Goal: Transaction & Acquisition: Book appointment/travel/reservation

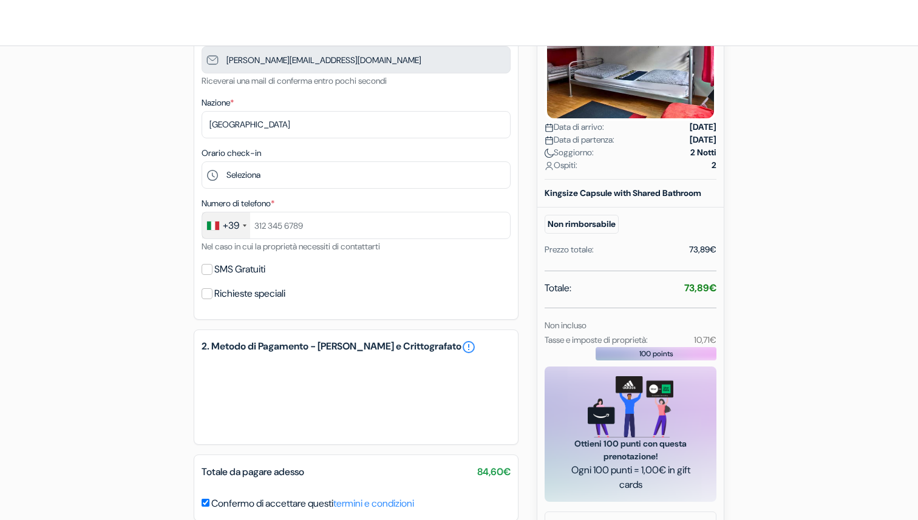
scroll to position [182, 0]
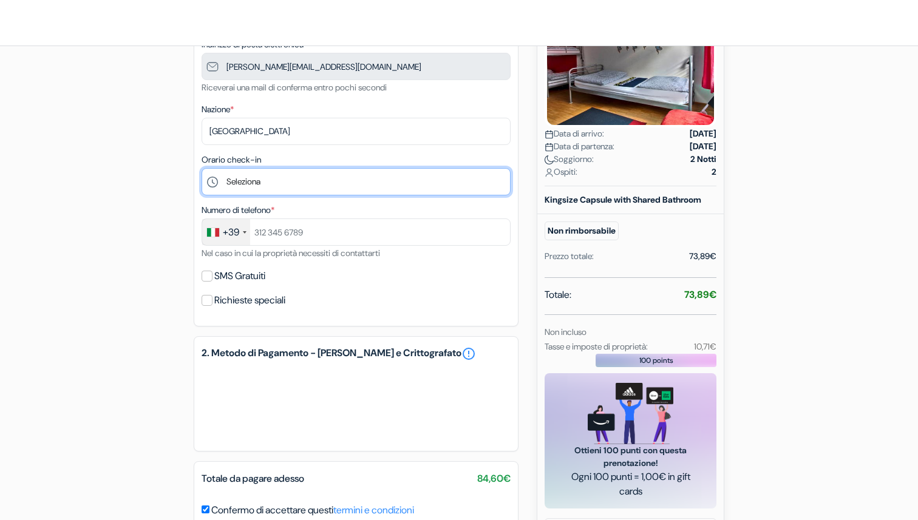
click at [277, 185] on select "Seleziona 14:00 15:00 16:00 17:00 18:00 19:00 20:00 21:00 22:00 23:00 0:00" at bounding box center [356, 181] width 309 height 27
select select "17"
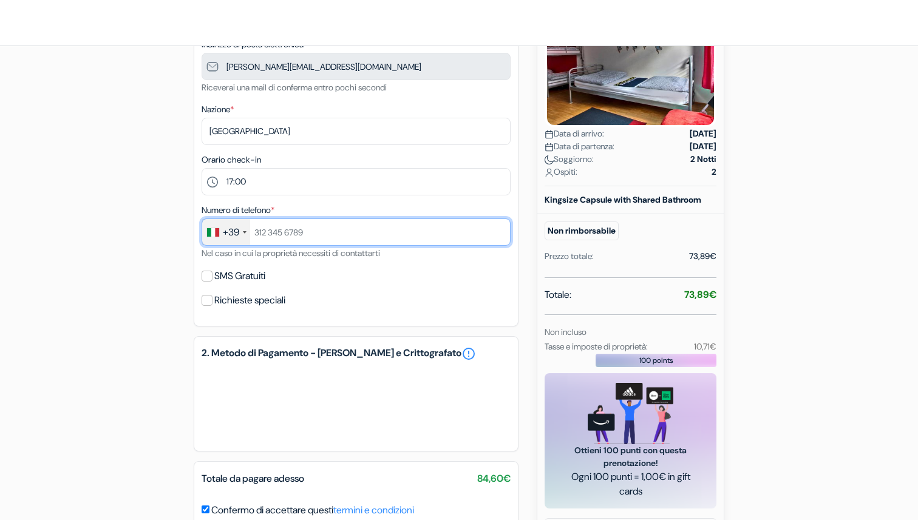
click at [307, 234] on input "text" at bounding box center [356, 232] width 309 height 27
type input "3401738200"
click at [326, 274] on div "SMS Gratuiti" at bounding box center [356, 276] width 309 height 17
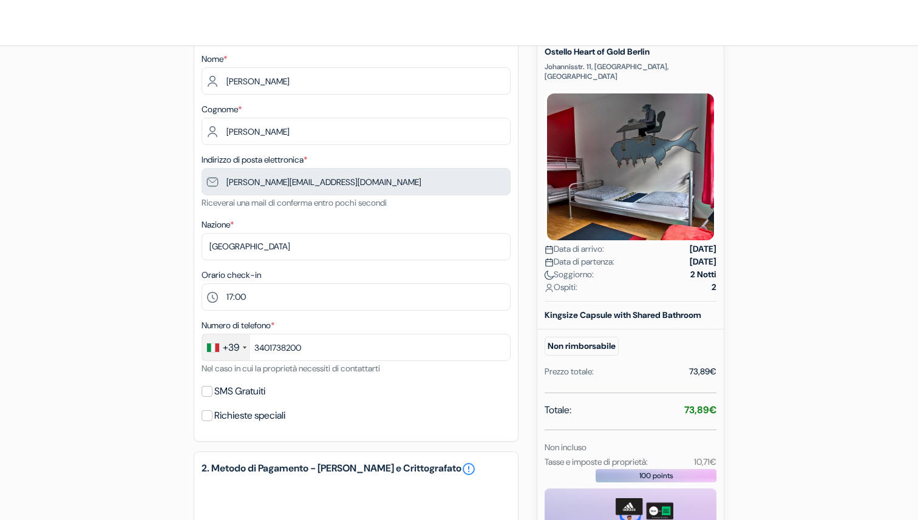
scroll to position [246, 0]
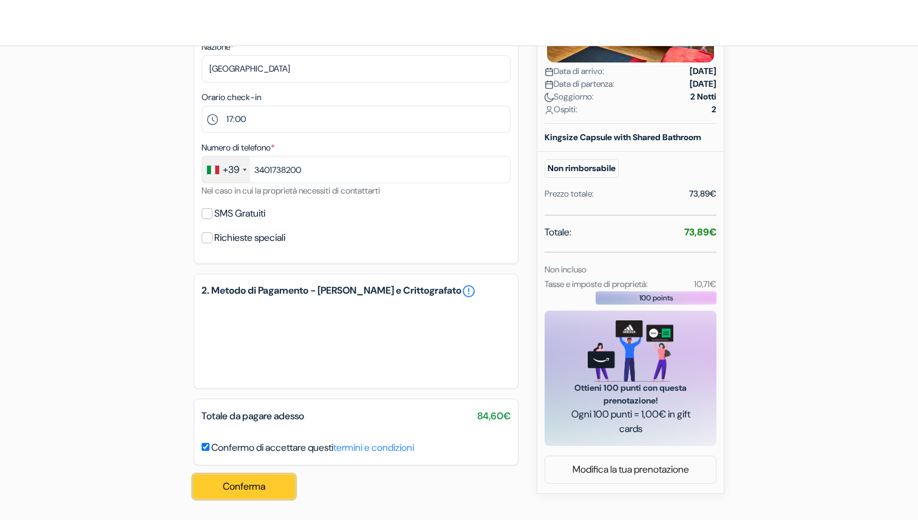
click at [250, 487] on button "Conferma Loading..." at bounding box center [244, 486] width 101 height 23
click at [252, 486] on button "Conferma Loading..." at bounding box center [244, 486] width 101 height 23
